Goal: Transaction & Acquisition: Purchase product/service

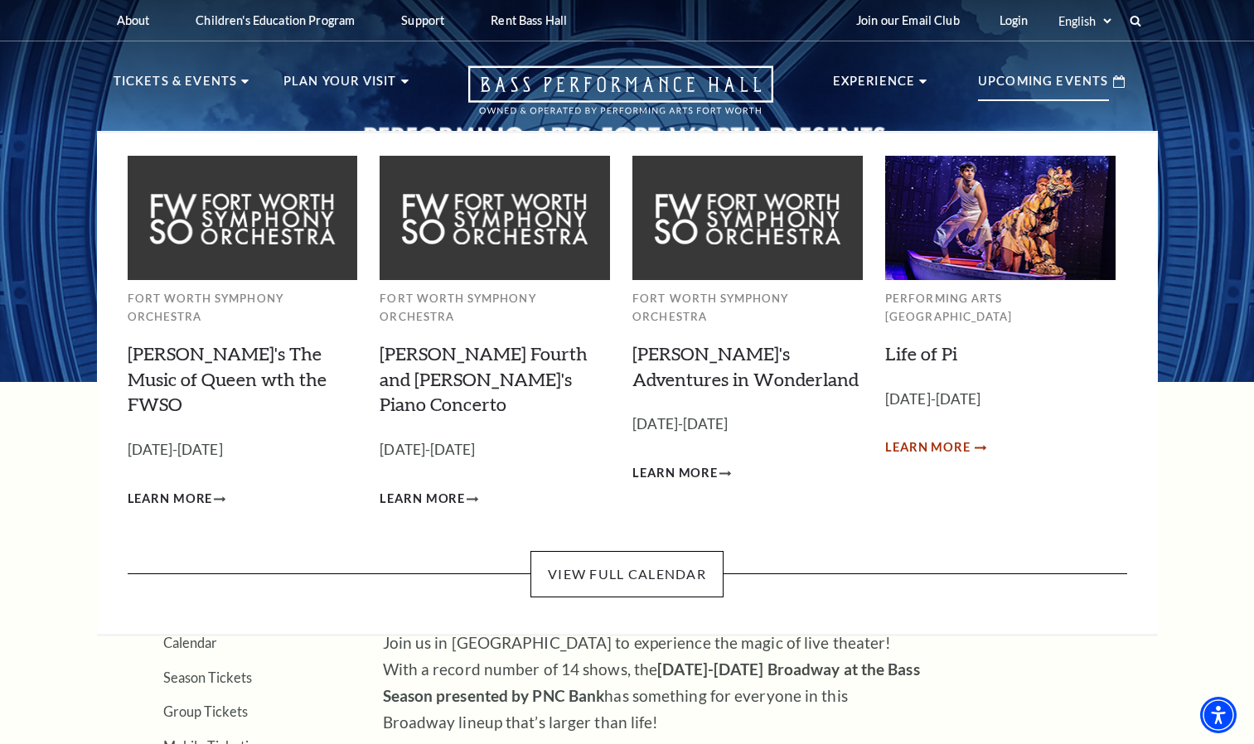
click at [963, 438] on span "Learn More" at bounding box center [927, 448] width 85 height 21
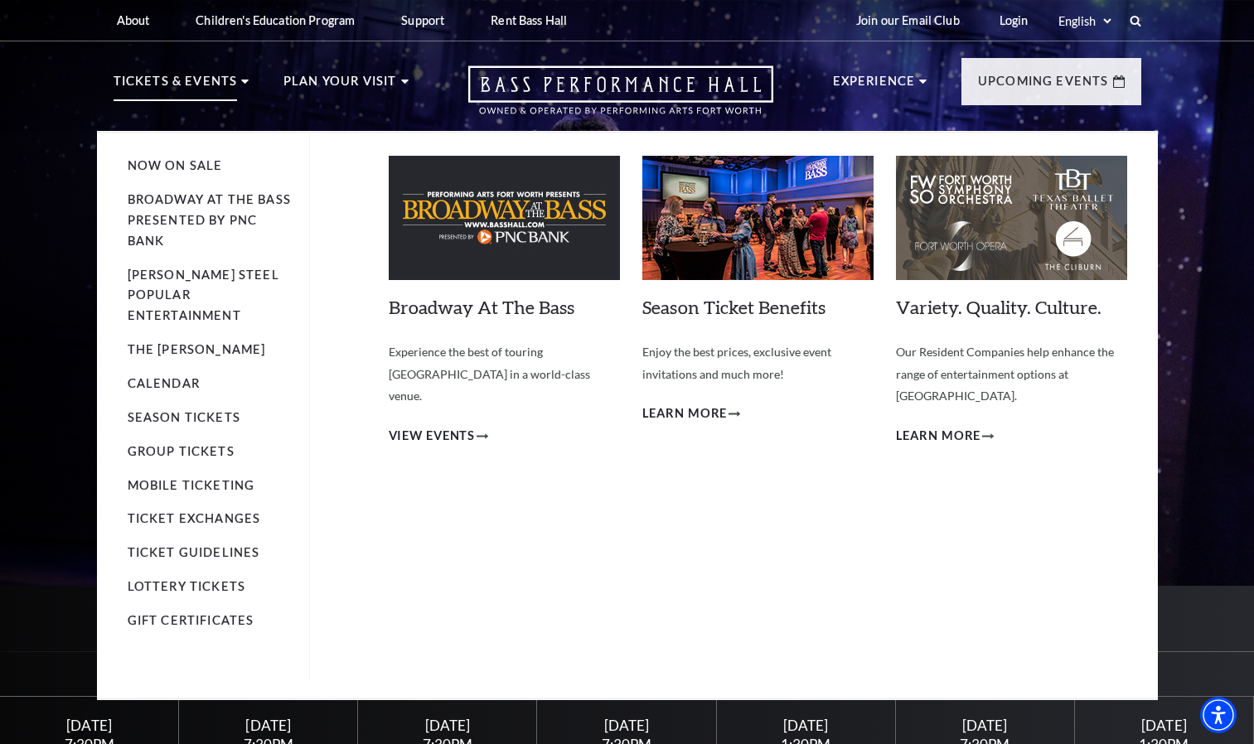
click at [197, 76] on p "Tickets & Events" at bounding box center [176, 86] width 124 height 30
click at [166, 376] on link "Calendar" at bounding box center [164, 383] width 72 height 14
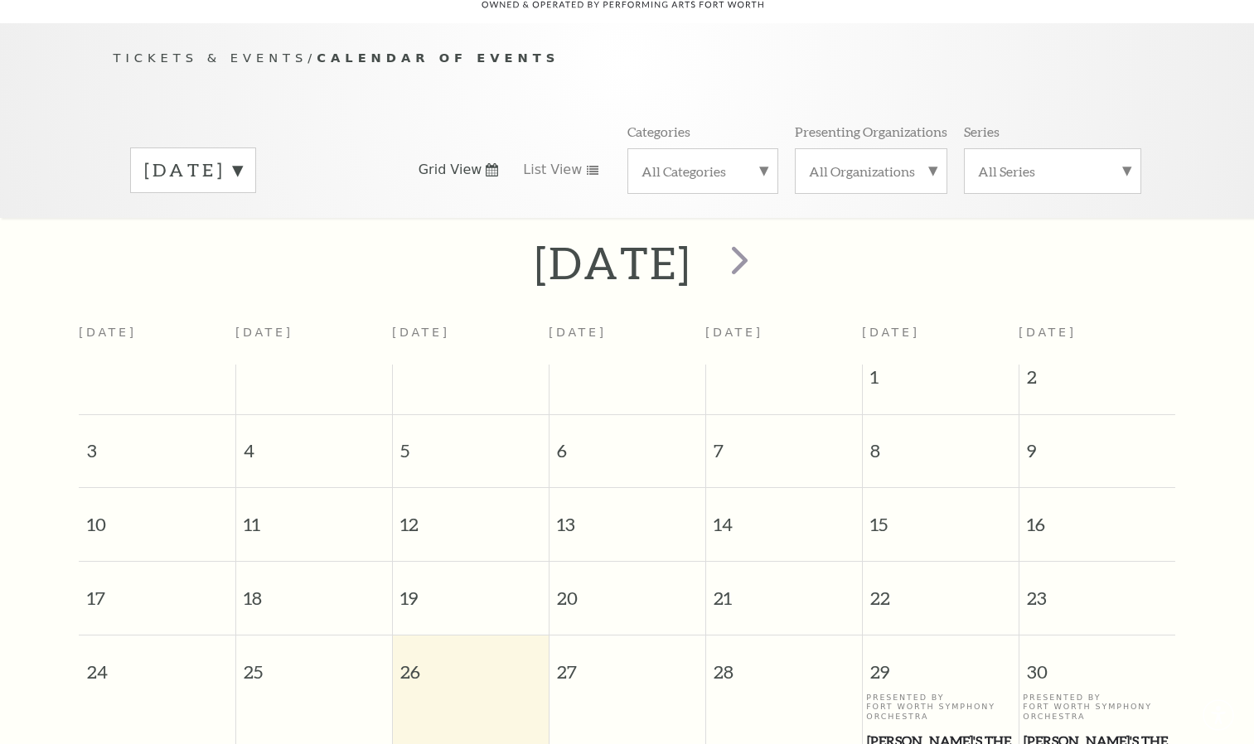
scroll to position [147, 0]
click at [763, 244] on span "next" at bounding box center [739, 257] width 47 height 47
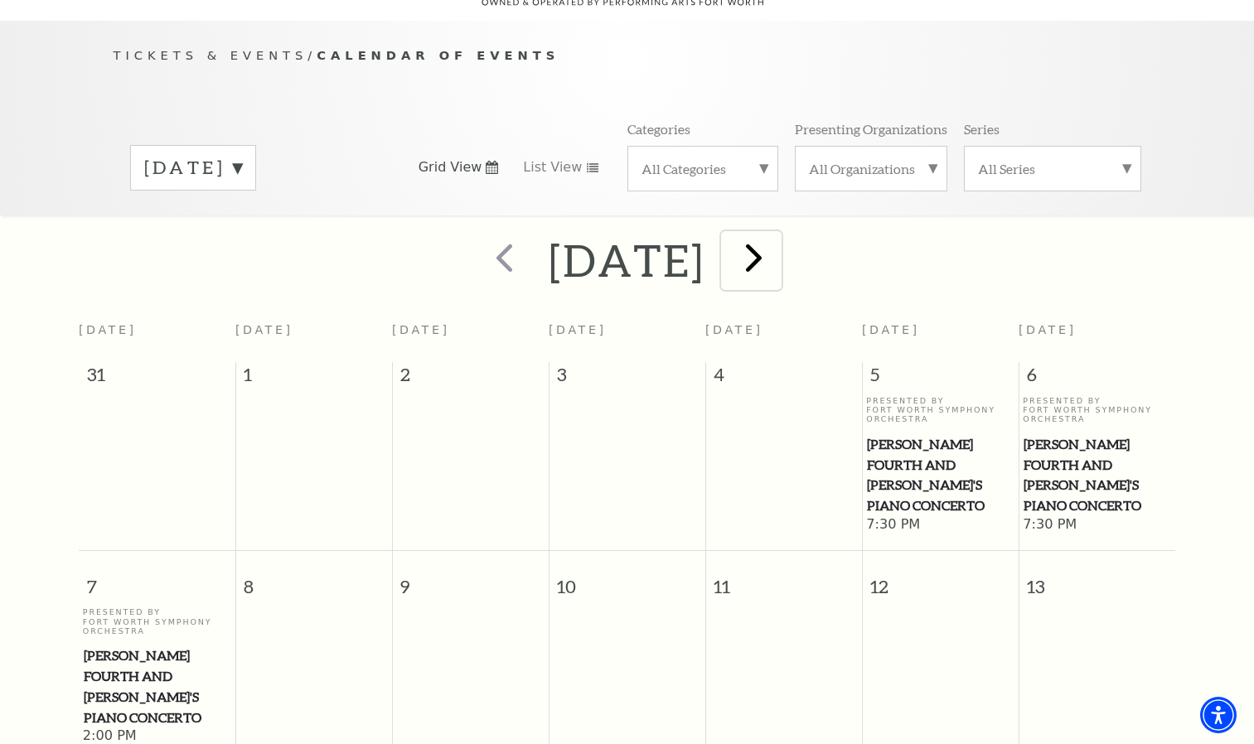
click at [777, 240] on span "next" at bounding box center [753, 257] width 47 height 47
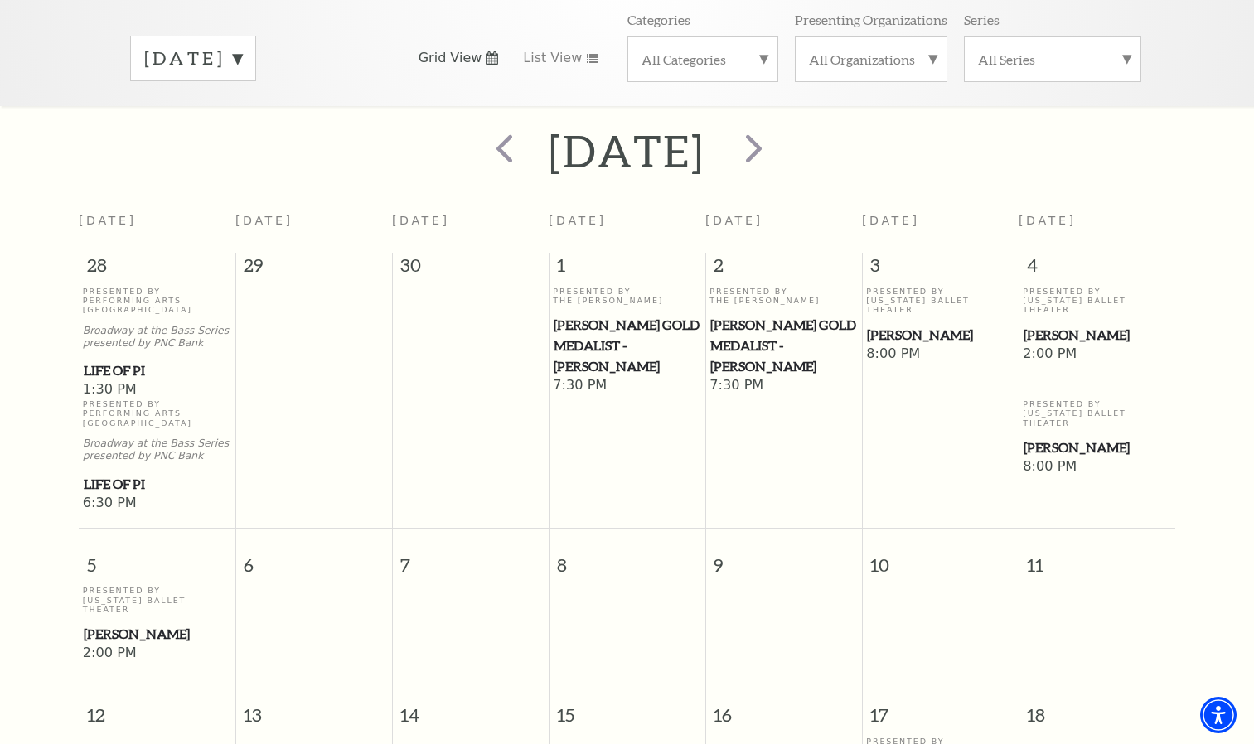
scroll to position [185, 0]
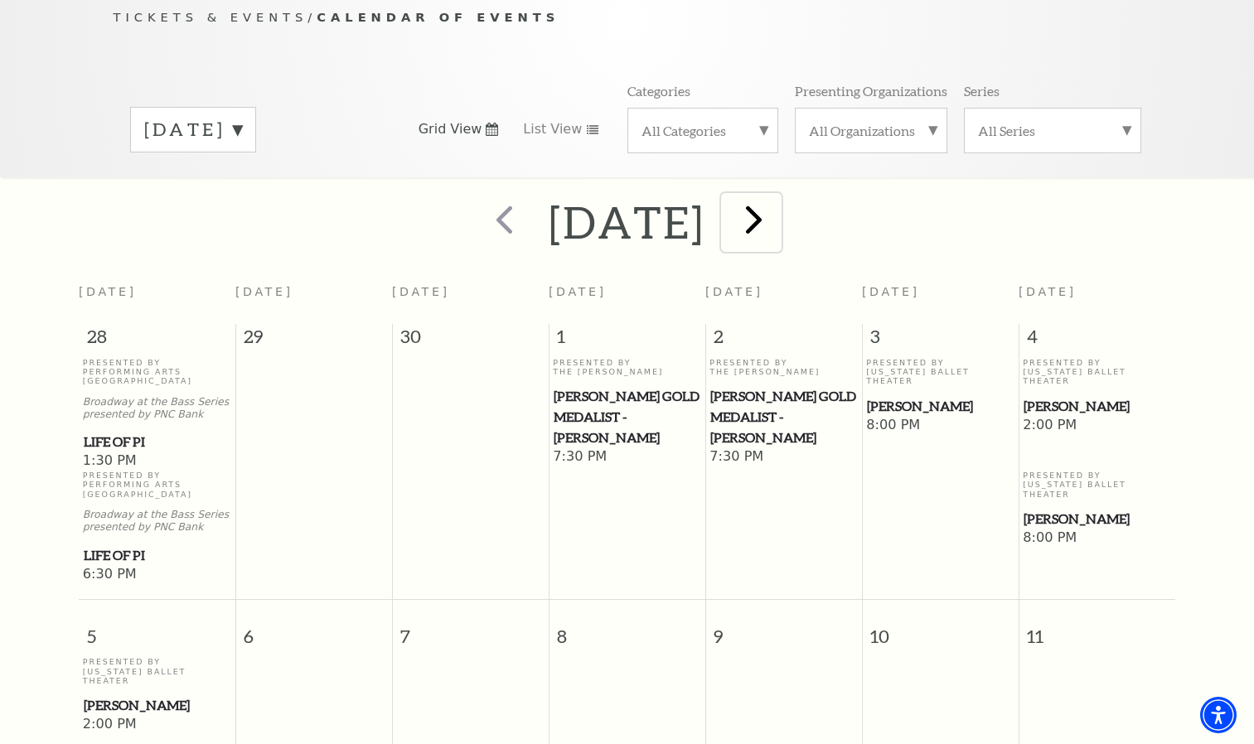
click at [777, 206] on span "next" at bounding box center [753, 219] width 47 height 47
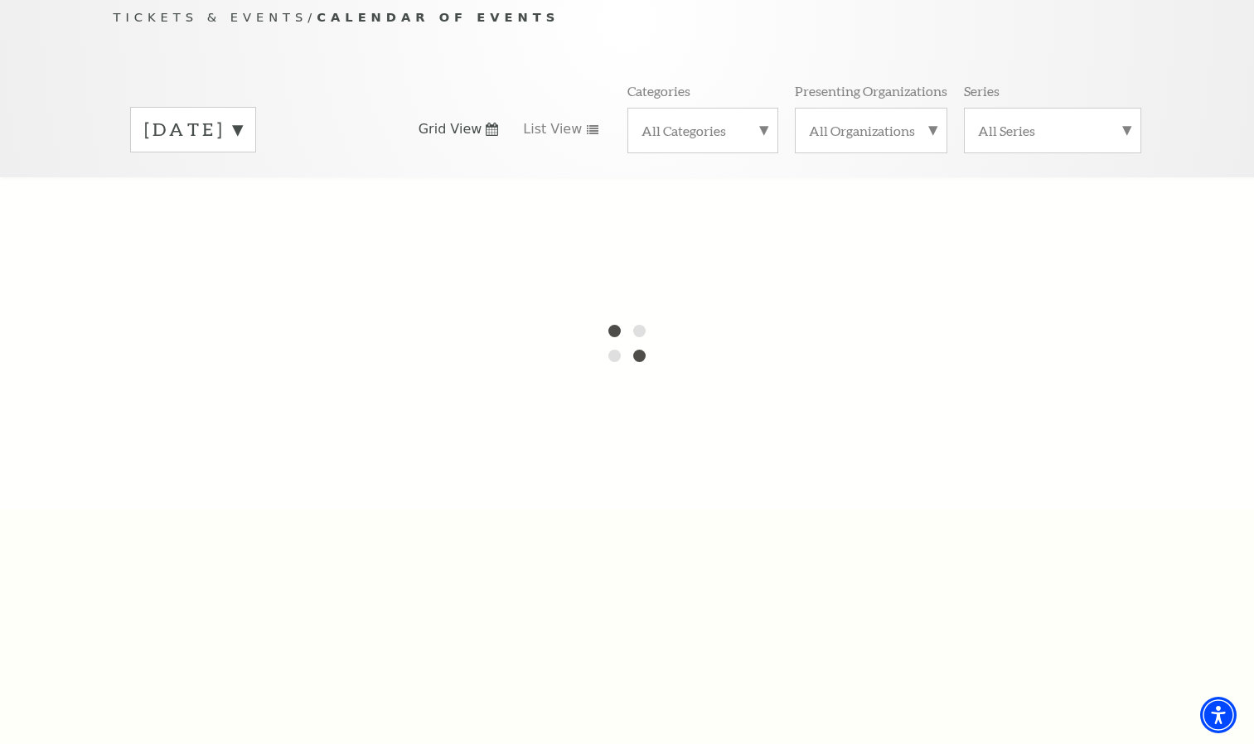
scroll to position [147, 0]
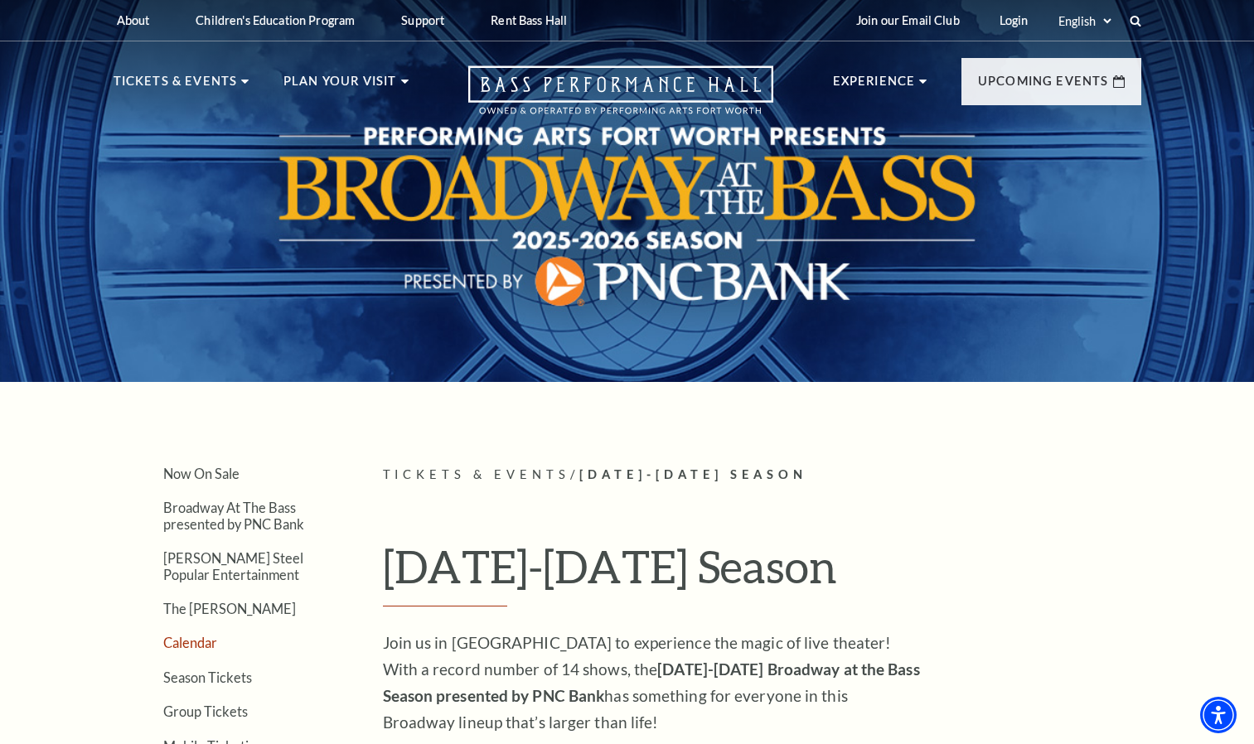
click at [209, 641] on link "Calendar" at bounding box center [190, 643] width 54 height 16
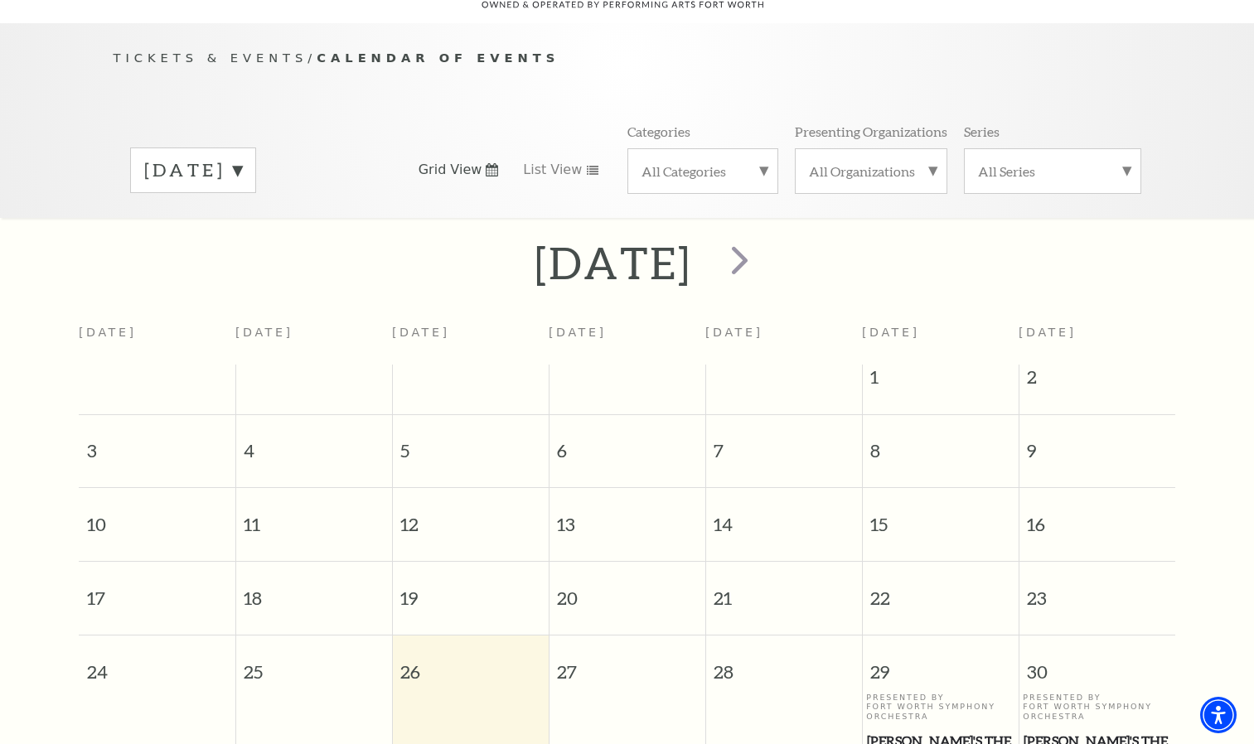
scroll to position [147, 0]
click at [763, 244] on span "next" at bounding box center [739, 257] width 47 height 47
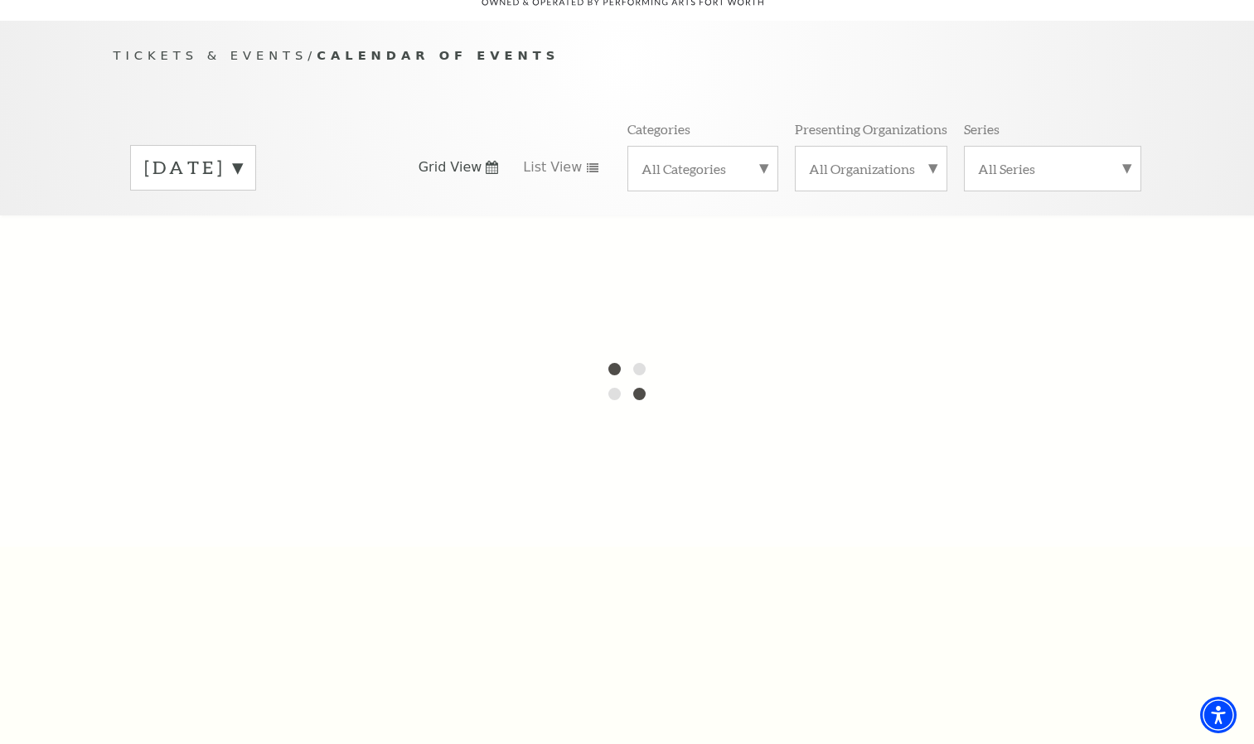
click at [795, 244] on div at bounding box center [627, 380] width 1254 height 331
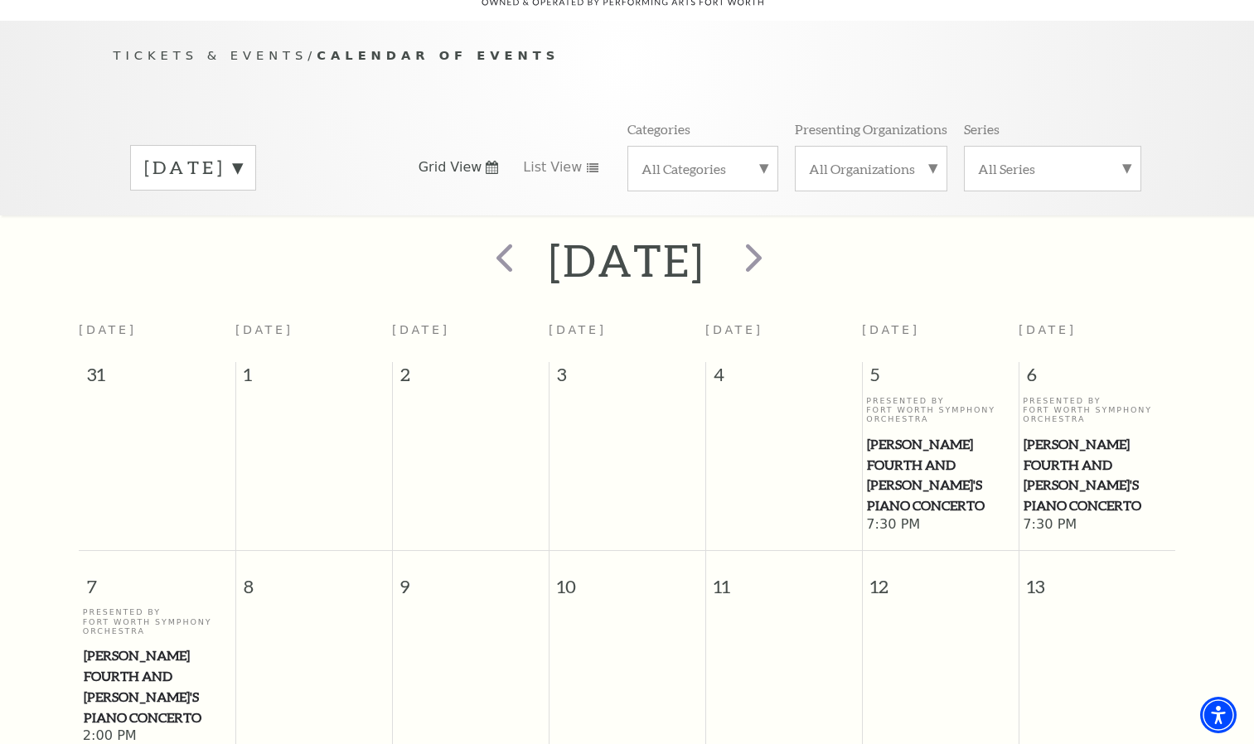
click at [797, 244] on div at bounding box center [751, 260] width 92 height 59
click at [777, 249] on span "next" at bounding box center [753, 257] width 47 height 47
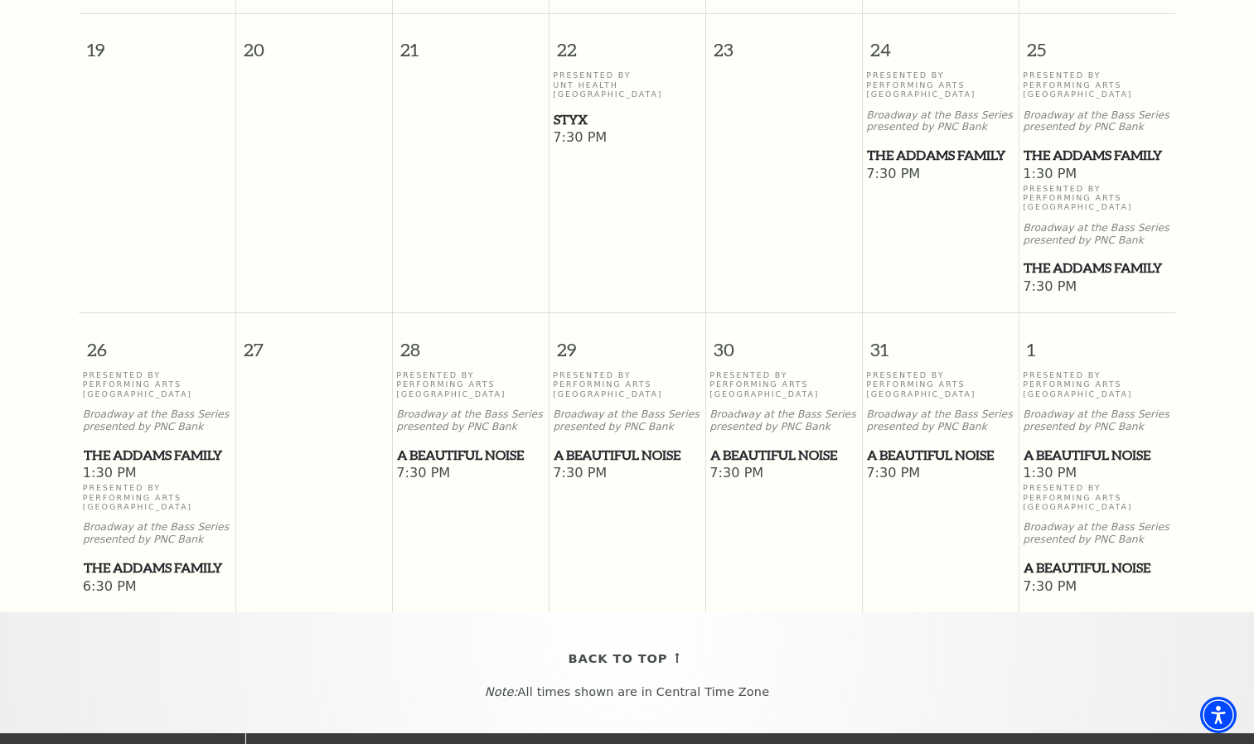
scroll to position [1128, 0]
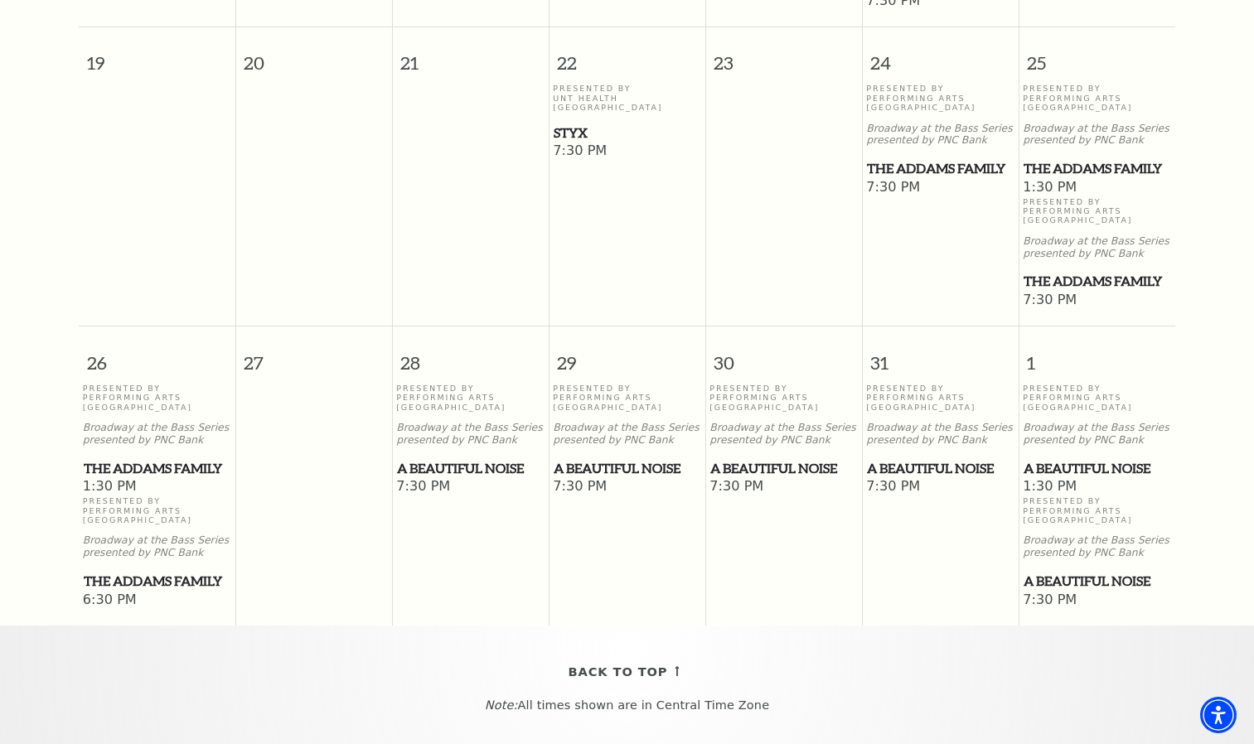
click at [1059, 458] on span "A Beautiful Noise" at bounding box center [1096, 468] width 147 height 21
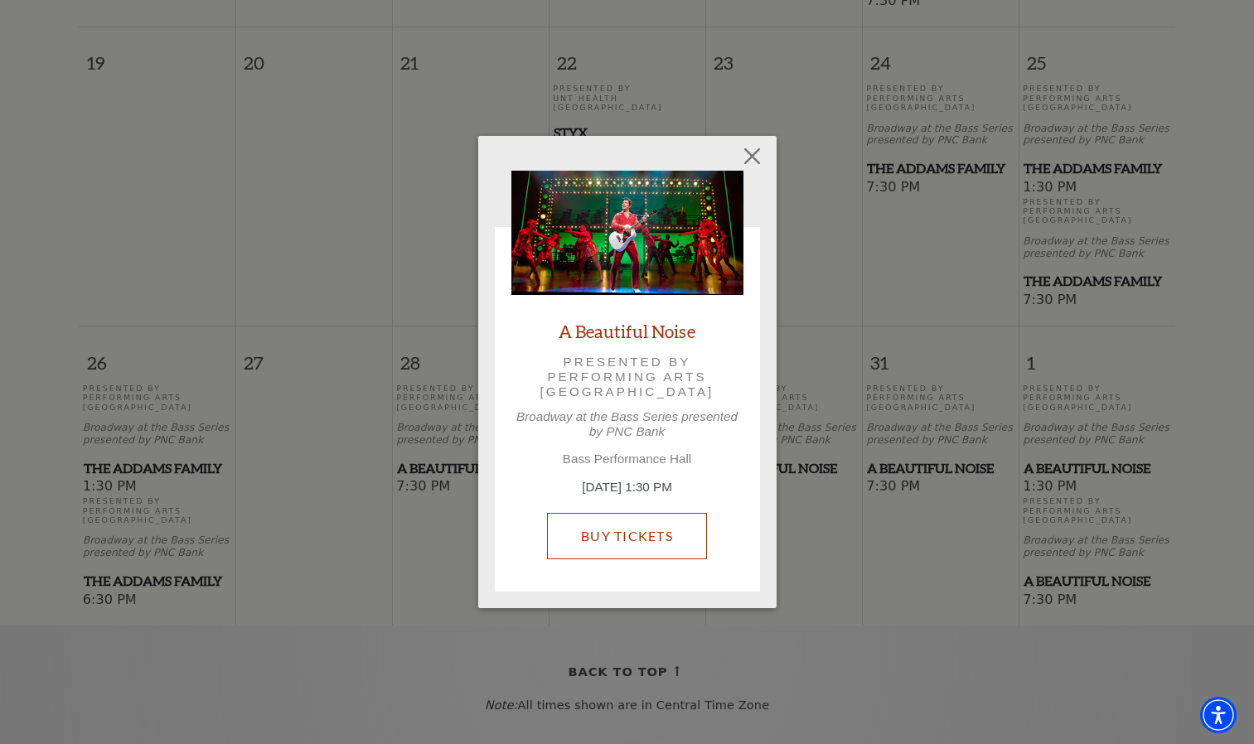
click at [663, 539] on link "Buy Tickets" at bounding box center [627, 536] width 160 height 46
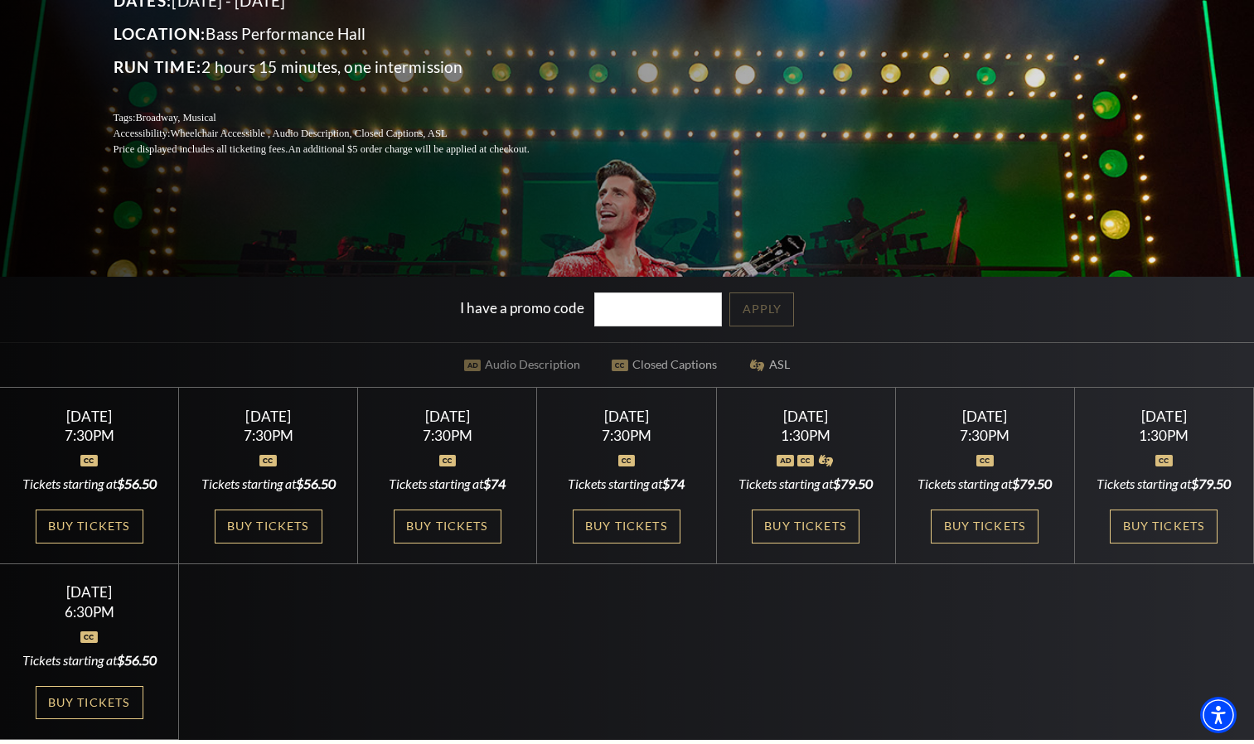
scroll to position [303, 0]
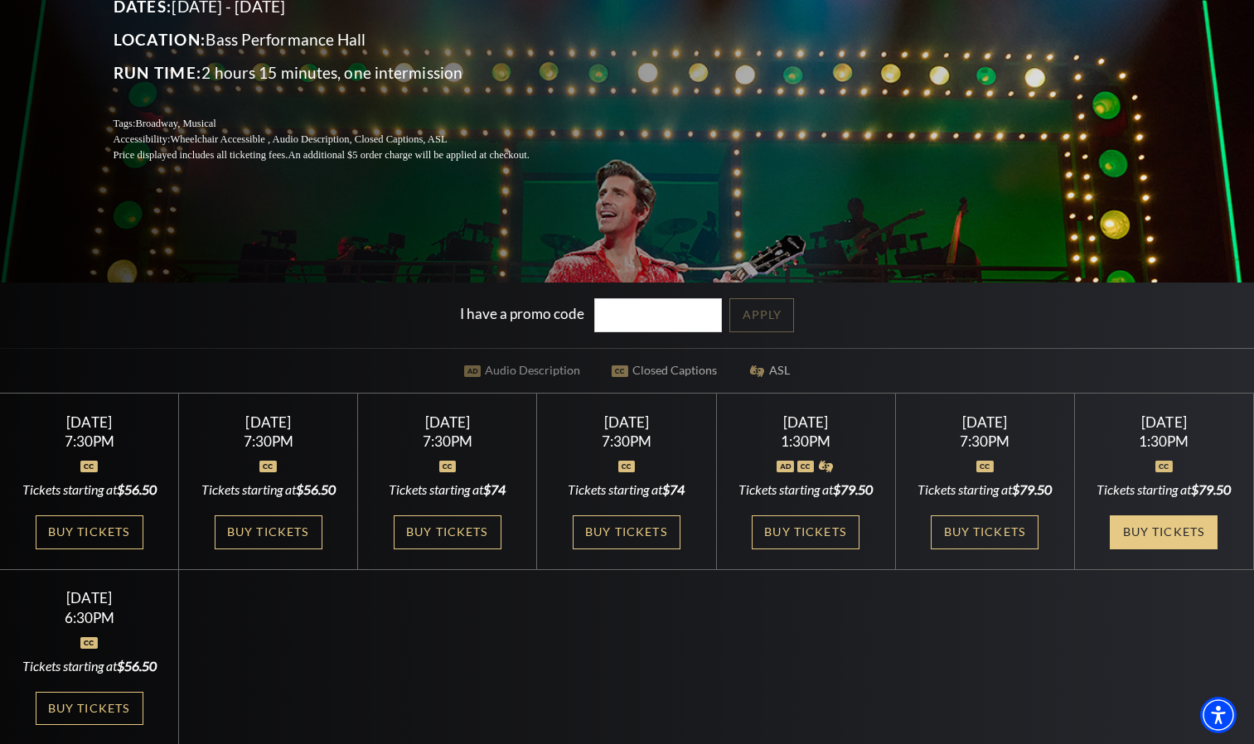
click at [1145, 549] on link "Buy Tickets" at bounding box center [1164, 532] width 108 height 34
